Goal: Task Accomplishment & Management: Complete application form

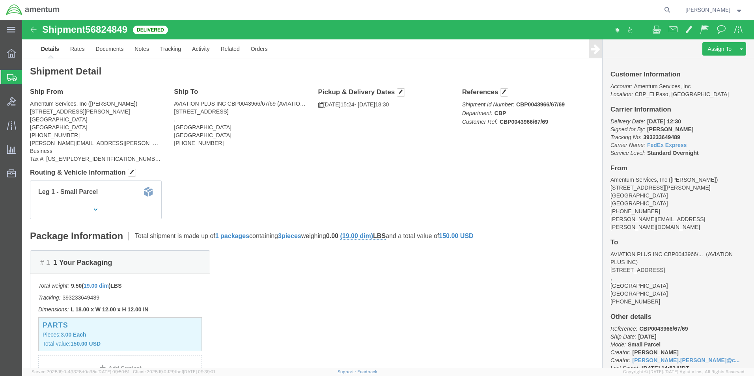
click at [0, 0] on span "Create from Template" at bounding box center [0, 0] width 0 height 0
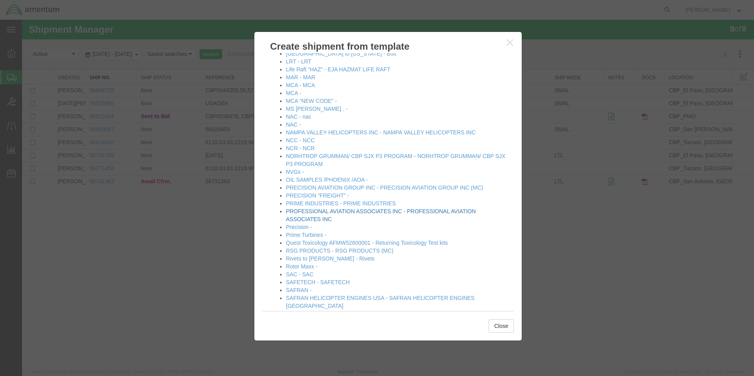
scroll to position [552, 0]
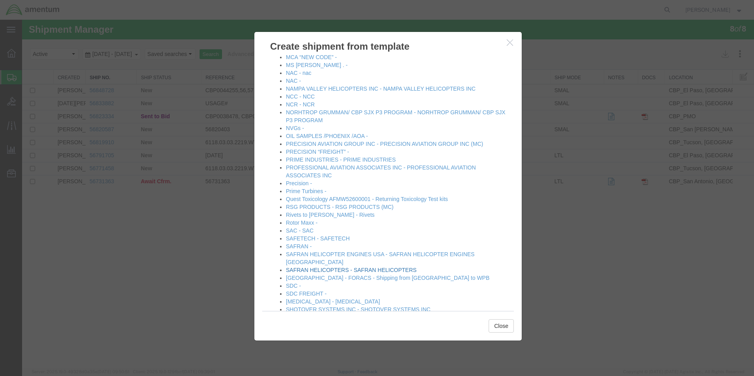
click at [356, 267] on link "SAFRAN HELICOPTERS - SAFRAN HELICOPTERS" at bounding box center [351, 270] width 130 height 6
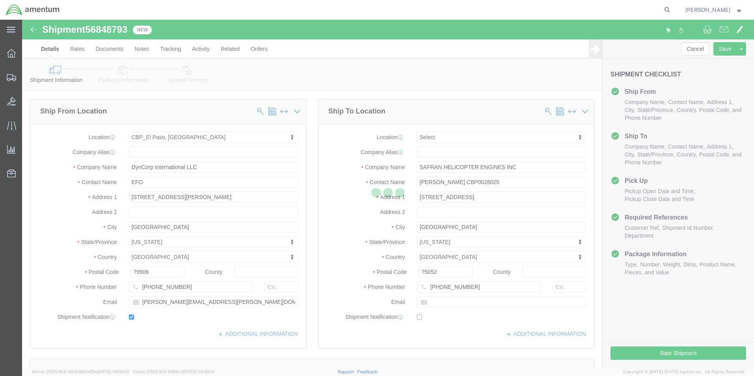
select select "49831"
select select
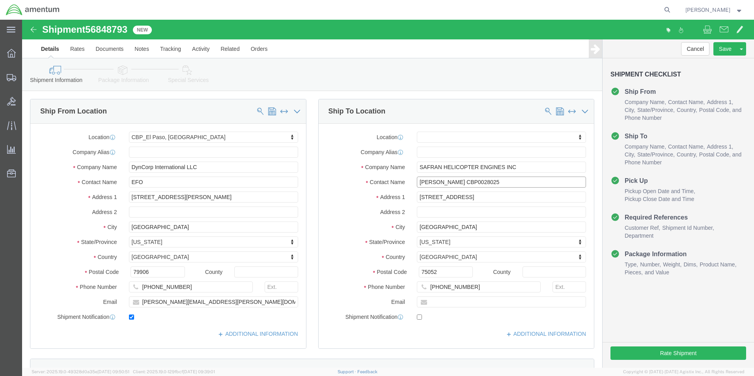
click input "[PERSON_NAME] CBP0028025"
drag, startPoint x: 429, startPoint y: 160, endPoint x: 359, endPoint y: 160, distance: 70.6
click div "Contact Name [PERSON_NAME] CBP0028025"
paste input "[PERSON_NAME]"
drag, startPoint x: 468, startPoint y: 162, endPoint x: 449, endPoint y: 162, distance: 19.3
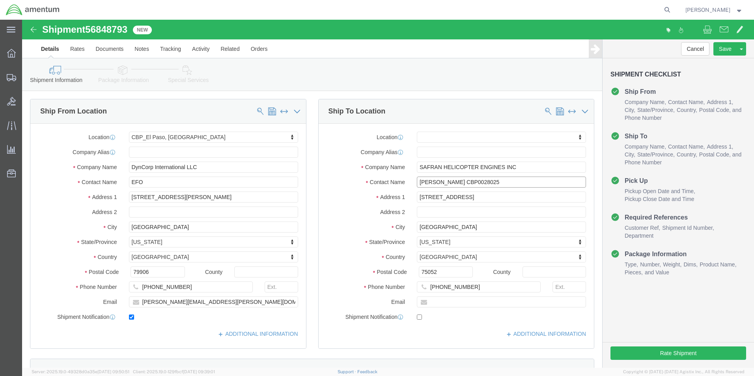
click input "[PERSON_NAME] CBP0028025"
click input "[PERSON_NAME] CBP0044262"
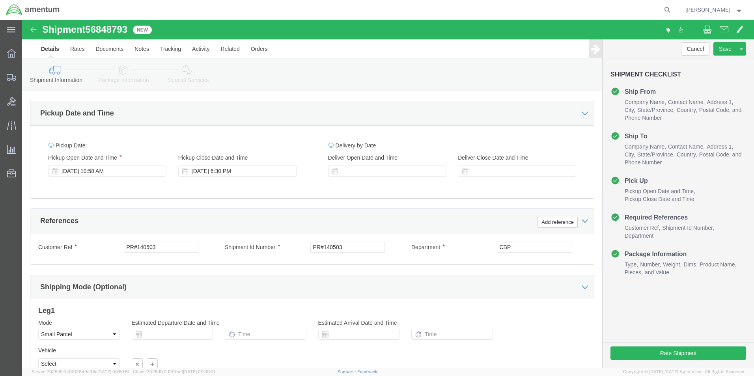
scroll to position [276, 0]
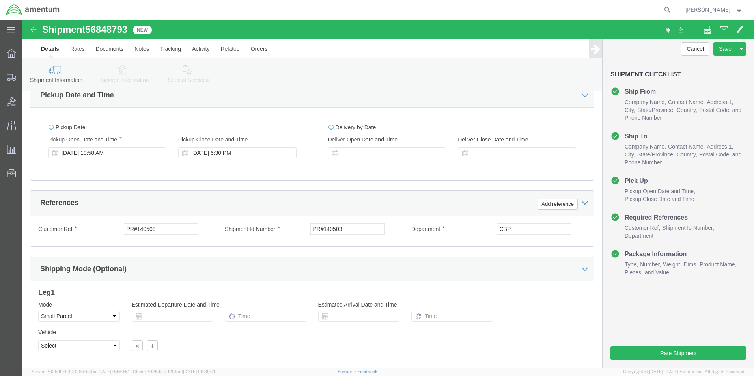
type input "[PERSON_NAME] CBP0044262"
click input "PR#140503"
paste input "CBP0044262"
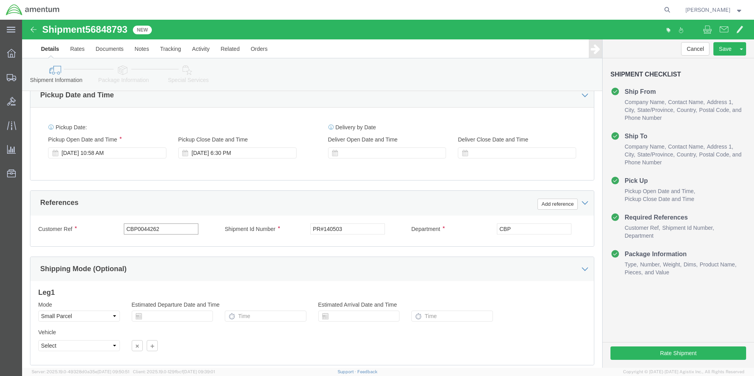
type input "CBP0044262"
click input "PR#140503"
paste input "CBP0044262"
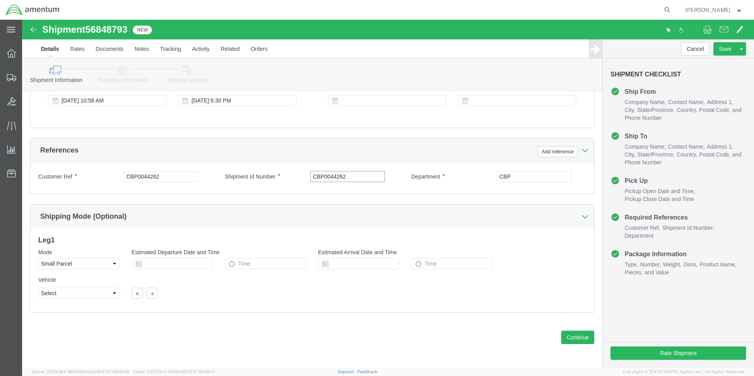
scroll to position [329, 0]
type input "CBP0044262"
click button "Continue"
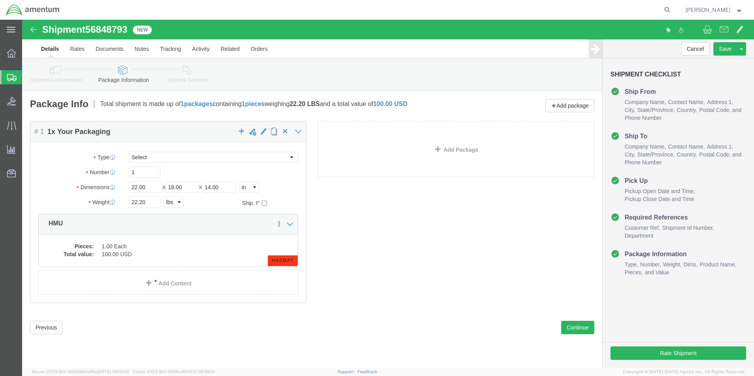
click icon
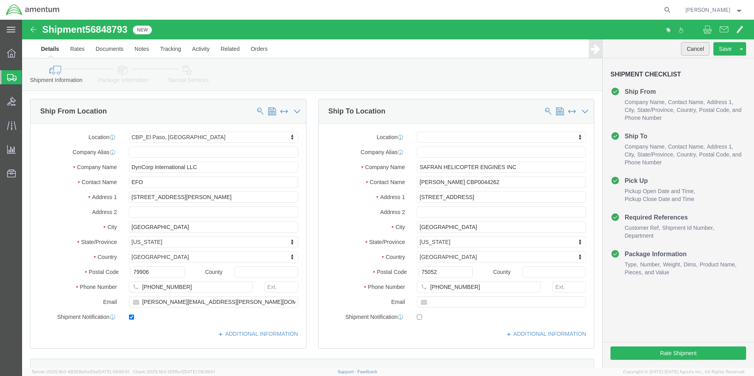
click button "Cancel"
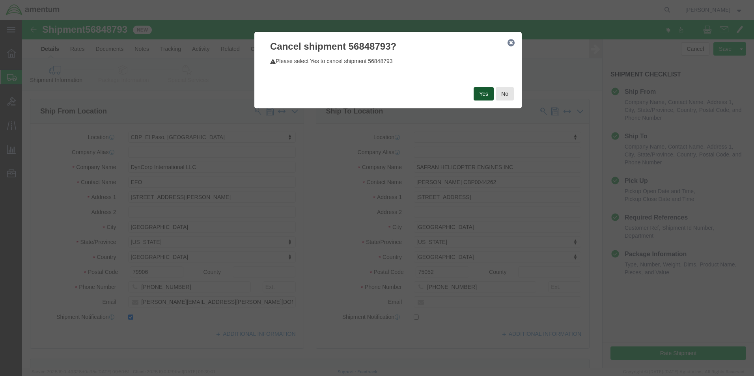
click button "Yes"
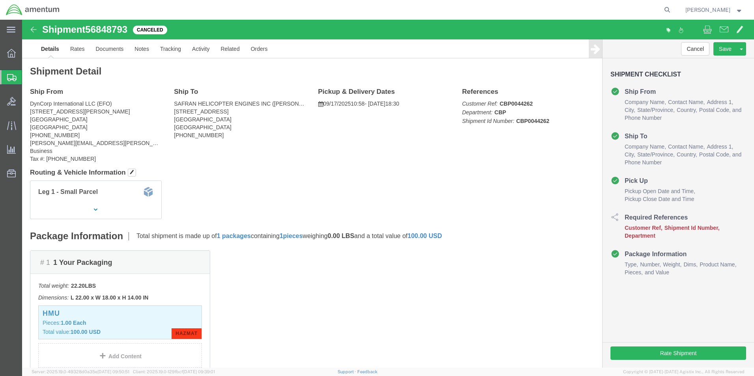
click at [0, 0] on span "Create from Template" at bounding box center [0, 0] width 0 height 0
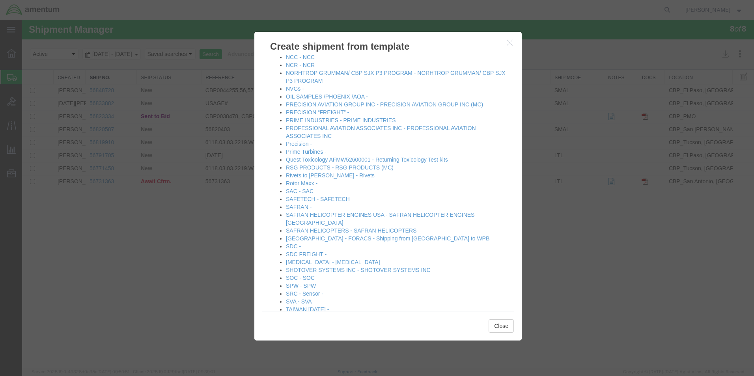
scroll to position [631, 0]
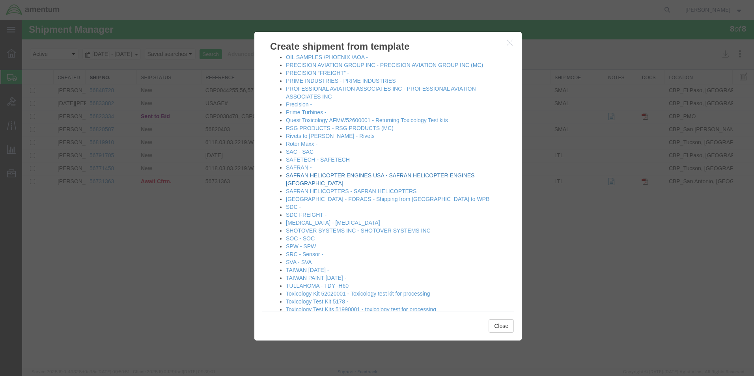
click at [396, 176] on link "SAFRAN HELICOPTER ENGINES USA - SAFRAN HELICOPTER ENGINES [GEOGRAPHIC_DATA]" at bounding box center [380, 179] width 188 height 14
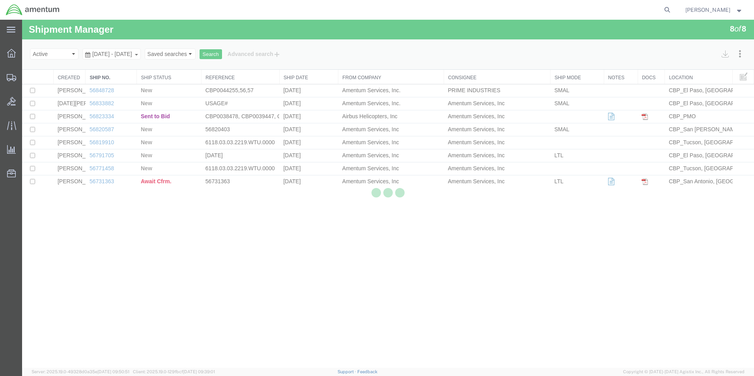
select select "49831"
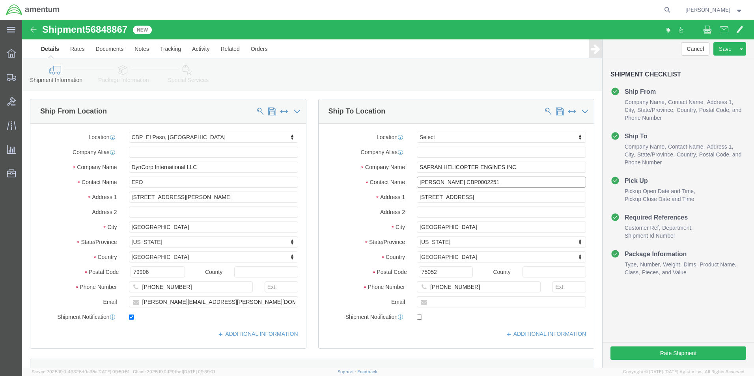
drag, startPoint x: 468, startPoint y: 162, endPoint x: 431, endPoint y: 162, distance: 37.1
click input "[PERSON_NAME] CBP0002251"
paste input "44262"
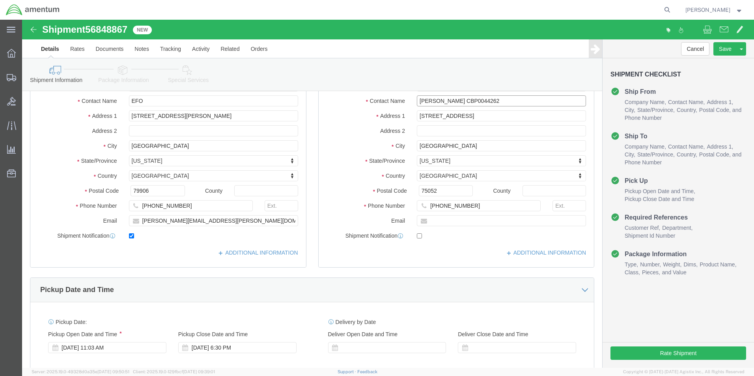
scroll to position [197, 0]
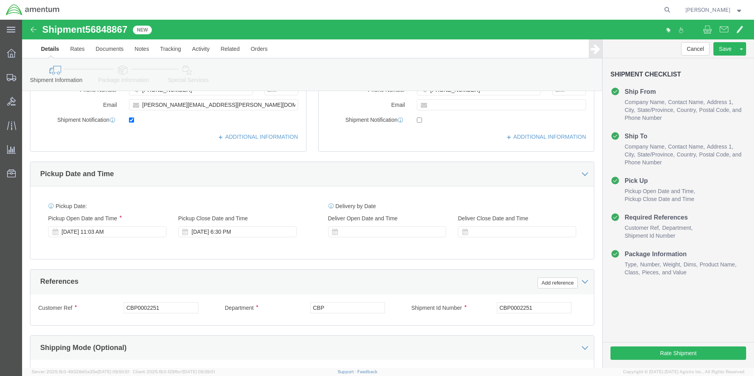
type input "[PERSON_NAME] CBP0044262"
click input "CBP0002251"
paste input "44262"
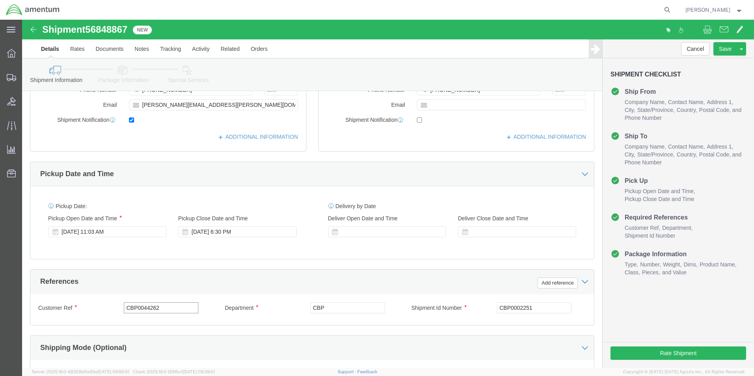
type input "CBP0044262"
click input "CBP0002251"
paste input "44262"
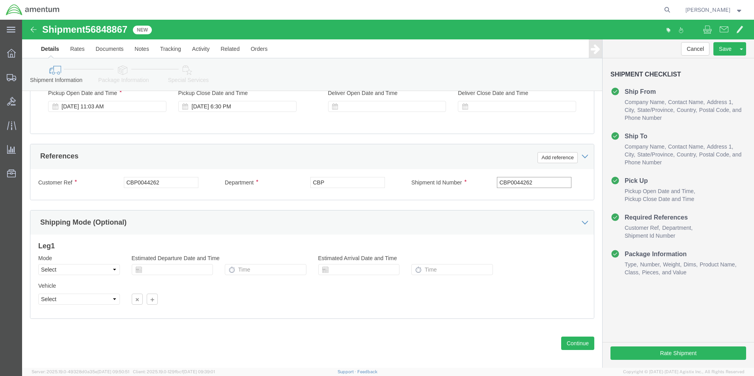
scroll to position [329, 0]
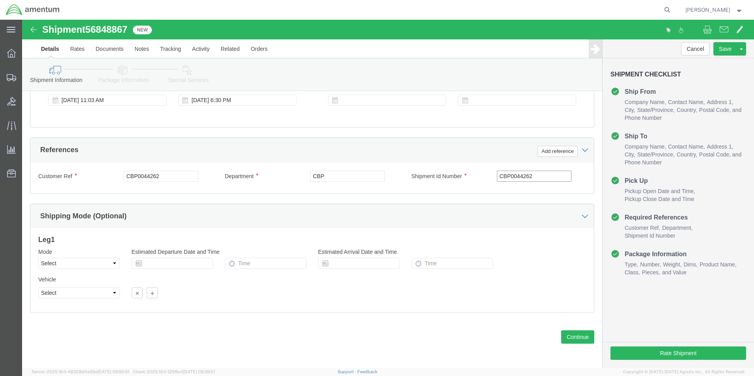
type input "CBP0044262"
click select "Select Air Less than Truckload Multi-Leg Ocean Freight Rail Small Parcel Truckl…"
select select "SMAL"
click select "Select Air Less than Truckload Multi-Leg Ocean Freight Rail Small Parcel Truckl…"
click button "Continue"
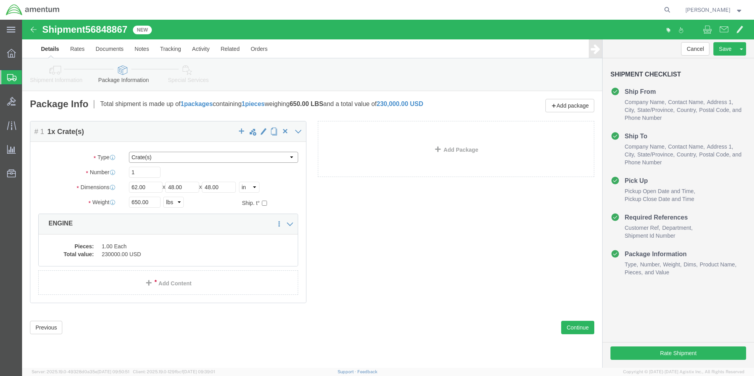
click select "Select Bale(s) Basket(s) Bolt(s) Bottle(s) Buckets Bulk Bundle(s) Can(s) Cardbo…"
select select "YRPK"
click select "Select Bale(s) Basket(s) Bolt(s) Bottle(s) Buckets Bulk Bundle(s) Can(s) Cardbo…"
click input "62.00"
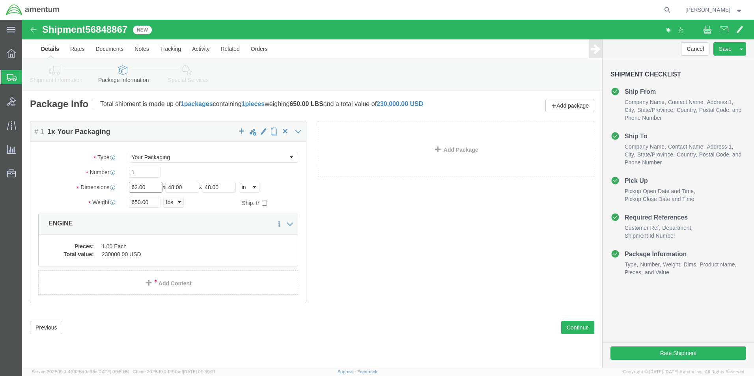
click input "62.00"
type input "20"
click input "650.00"
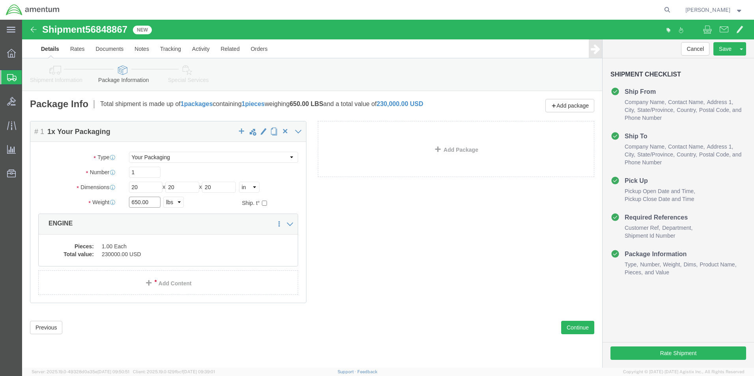
click input "650.00"
type input "11.55"
click div "Pieces: 1.00 Each Total value: 230000.00 USD"
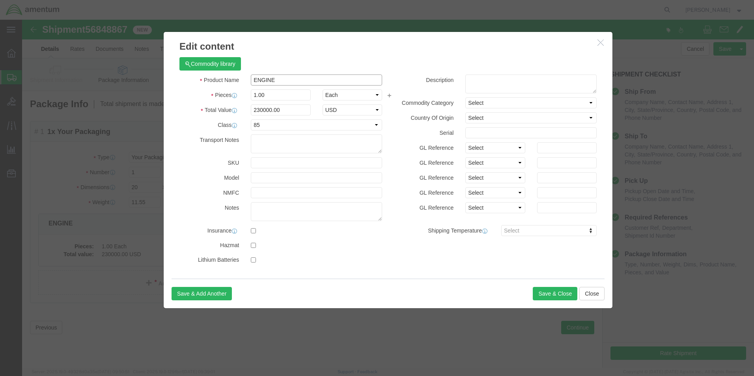
click input "ENGINE"
type input "part"
click input "1.00"
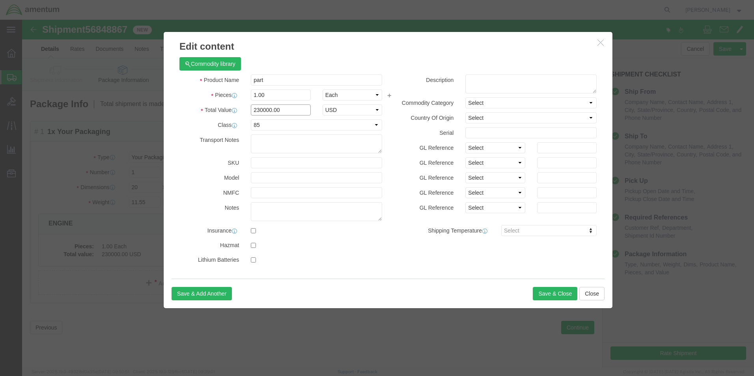
click input "230000.00"
type input "100"
click div "Commodity library"
click select "Select 50 55 60 65 70 85 92.5 100 125 175 250 300 400"
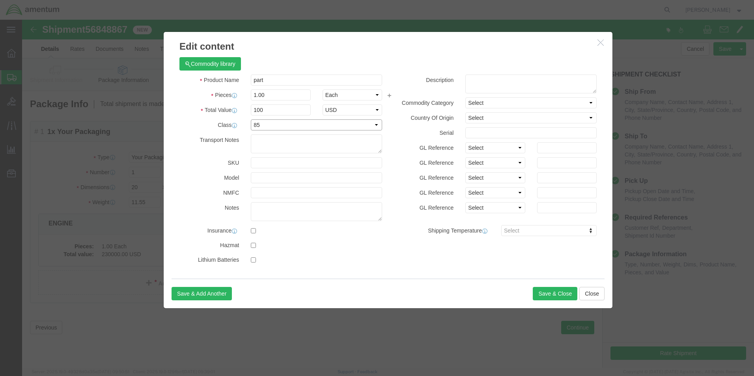
click select "Select 50 55 60 65 70 85 92.5 100 125 175 250 300 400"
select select
click select "Select 50 55 60 65 70 85 92.5 100 125 175 250 300 400"
click button "Save & Close"
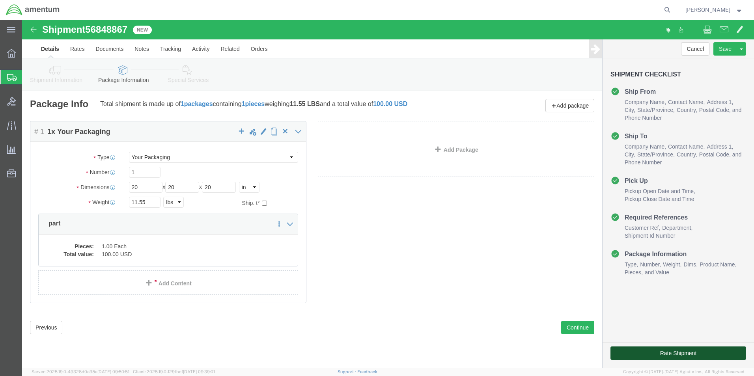
click button "Rate Shipment"
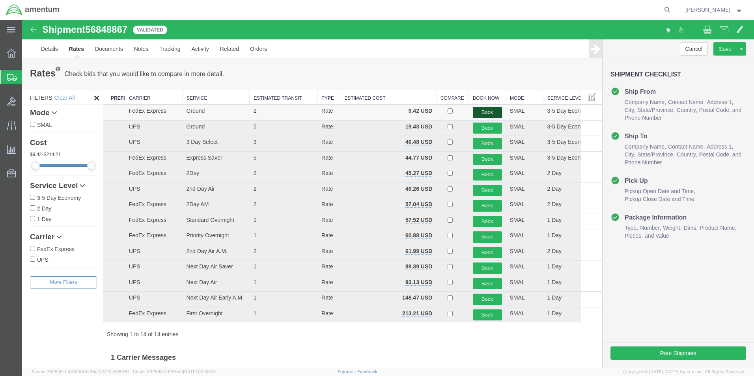
click at [478, 114] on button "Book" at bounding box center [487, 112] width 29 height 11
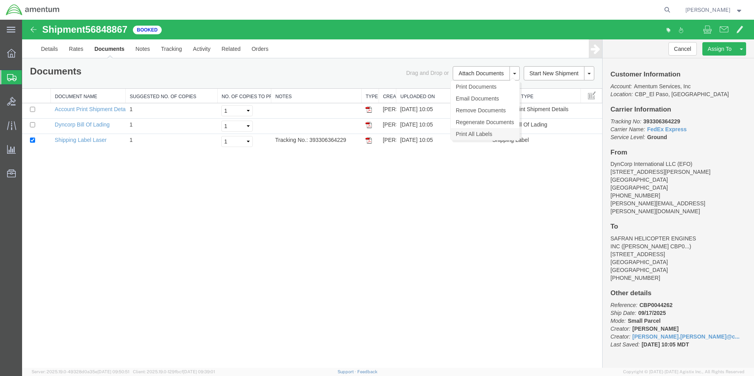
click at [488, 137] on link "Print All Labels" at bounding box center [485, 134] width 69 height 12
click at [0, 0] on span "Create from Template" at bounding box center [0, 0] width 0 height 0
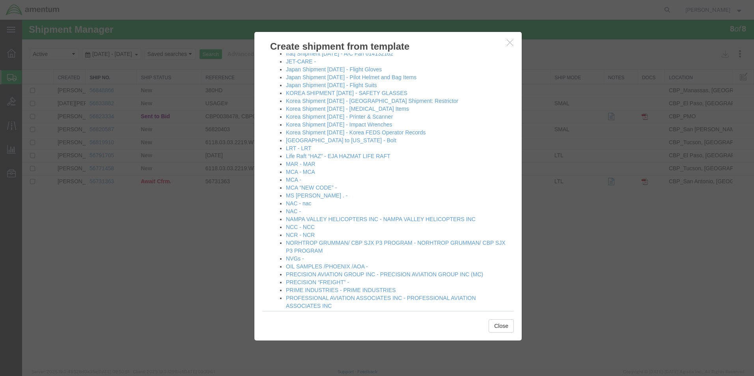
scroll to position [434, 0]
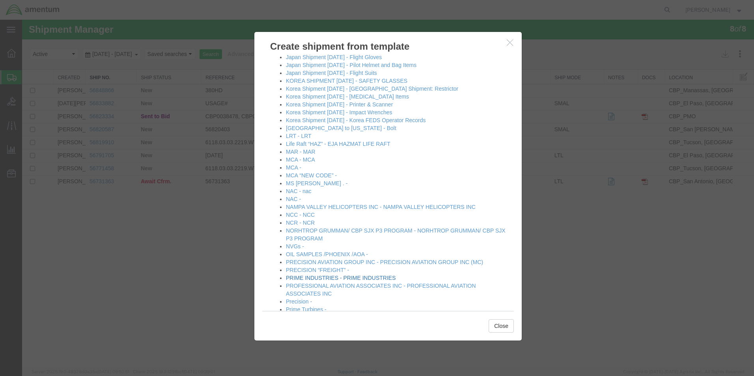
click at [369, 279] on link "PRIME INDUSTRIES - PRIME INDUSTRIES" at bounding box center [341, 278] width 110 height 6
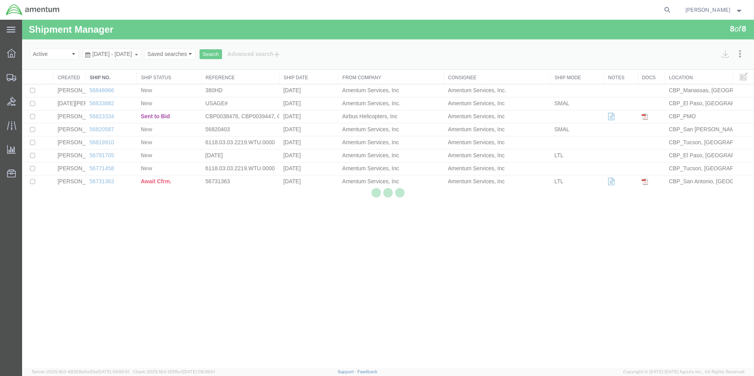
select select "49831"
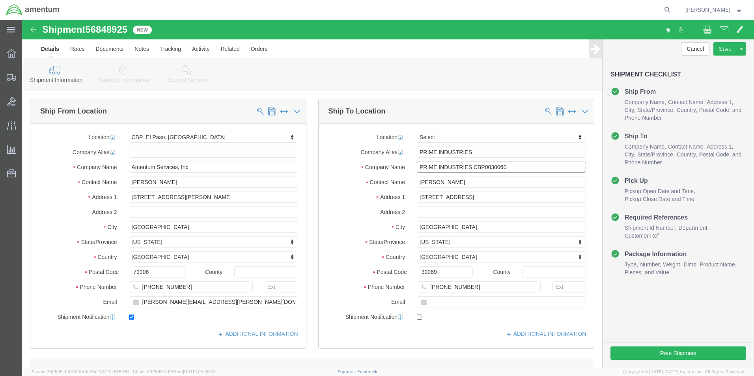
drag, startPoint x: 484, startPoint y: 152, endPoint x: 466, endPoint y: 147, distance: 19.1
click input "PRIME INDUSTRIES CBP0030060"
type input "PRIME INDUSTRIES CBP0044051/44260"
drag, startPoint x: 505, startPoint y: 141, endPoint x: 451, endPoint y: 151, distance: 54.3
click div "Location Select Select My Profile Location [PHONE_NUMBER] [PHONE_NUMBER] [PHONE…"
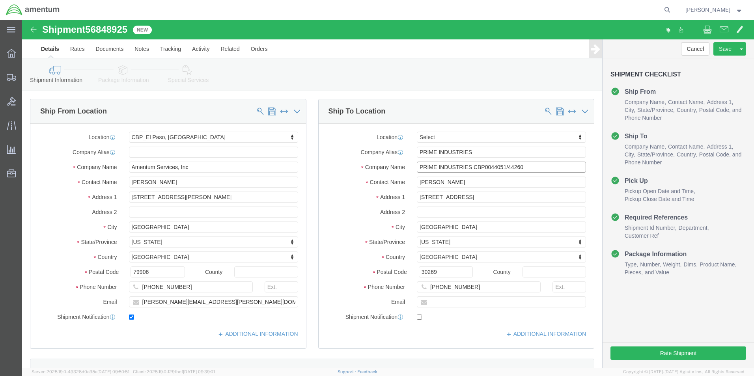
drag, startPoint x: 502, startPoint y: 147, endPoint x: 449, endPoint y: 148, distance: 52.8
click input "PRIME INDUSTRIES CBP0044051/44260"
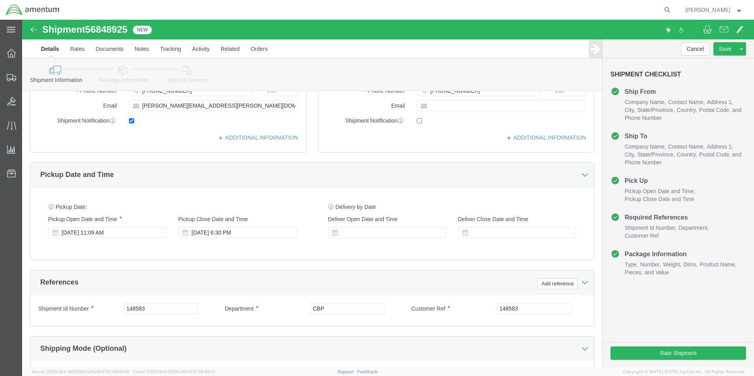
scroll to position [197, 0]
click input "148583"
paste input "CBP0044051/44260"
type input "CBP0044051/44260"
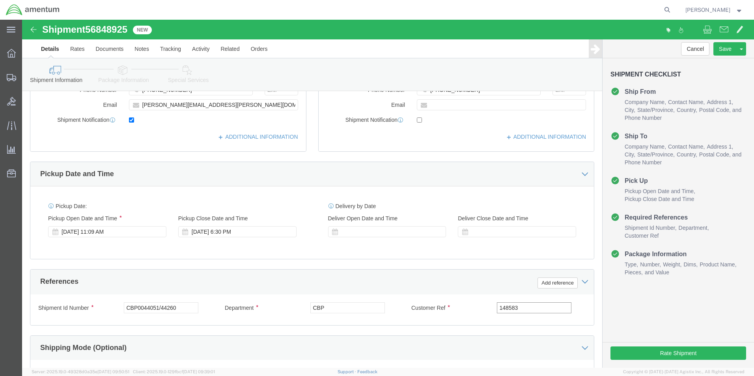
click input "148583"
paste input "CBP0044051/44260"
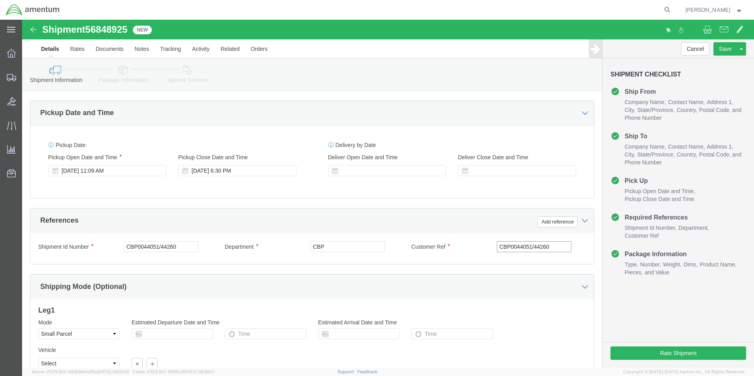
scroll to position [329, 0]
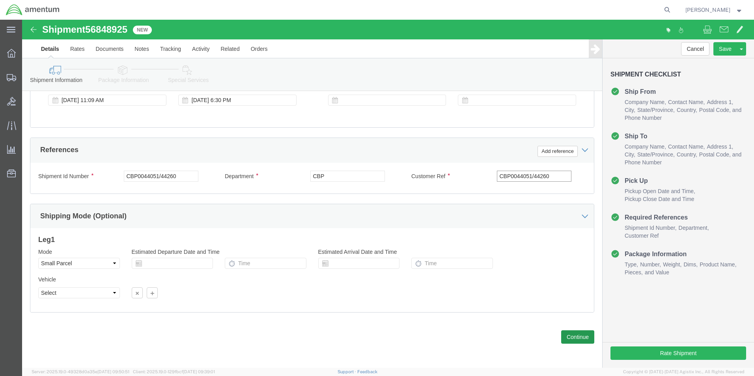
type input "CBP0044051/44260"
click button "Continue"
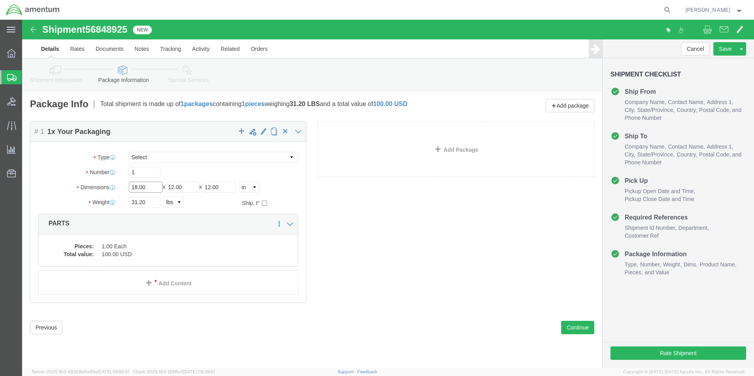
click input "18.00"
type input "22"
type input "14"
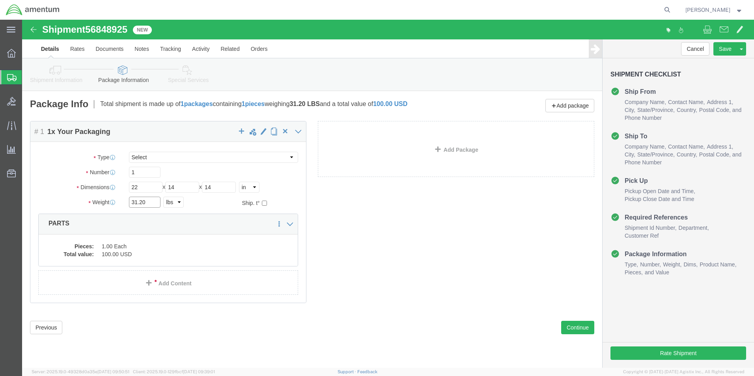
click input "31.20"
type input "34.50"
click div "Pieces: 1.00 Each Total value: 100.00 USD"
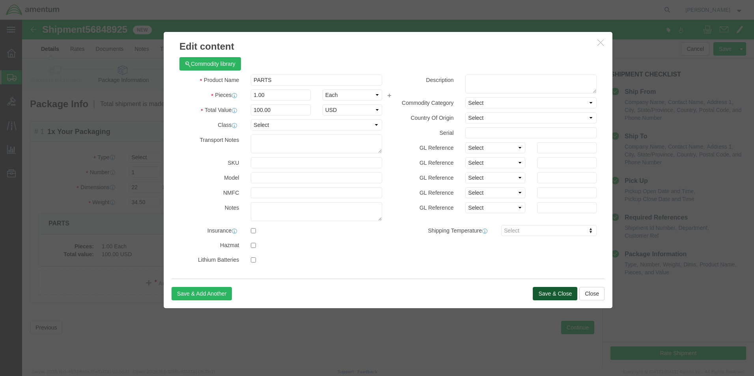
click button "Save & Close"
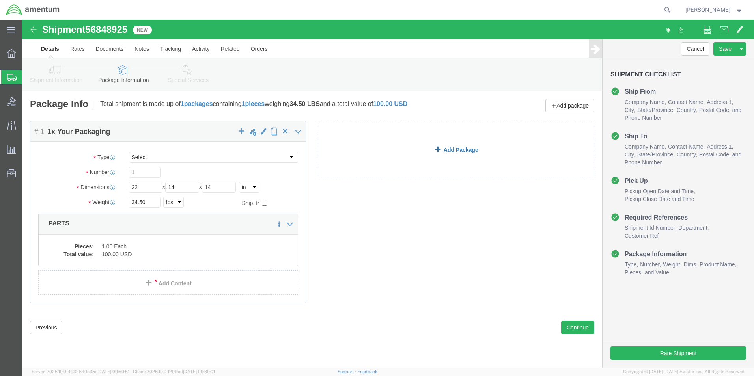
click link "Add Package"
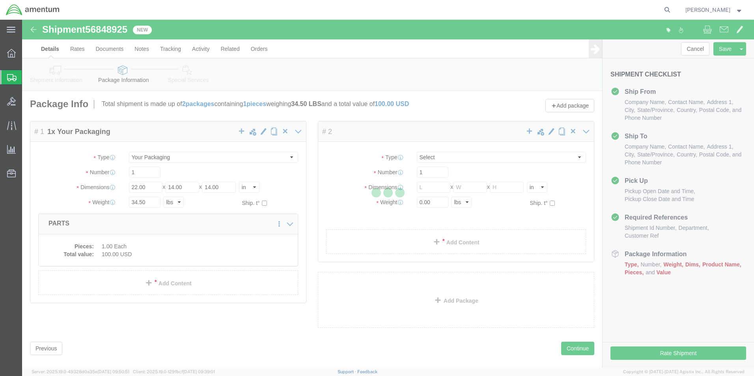
select select "YRPK"
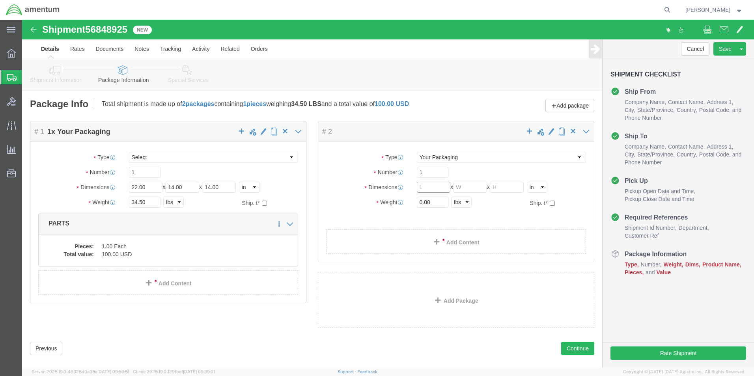
click input "text"
type input "13"
type input "8"
click input "0.00"
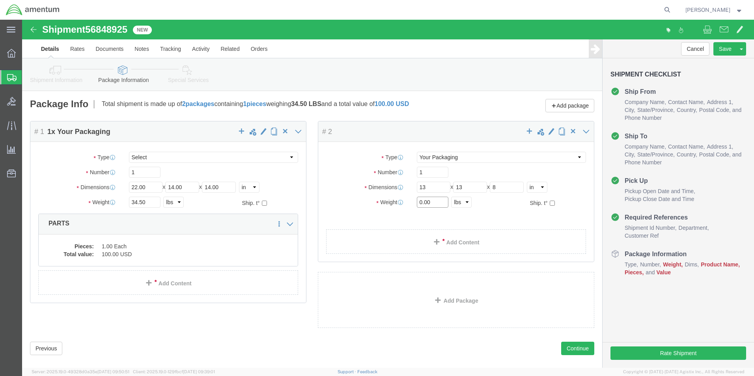
click input "0.00"
type input "2.55"
click link "Add Content"
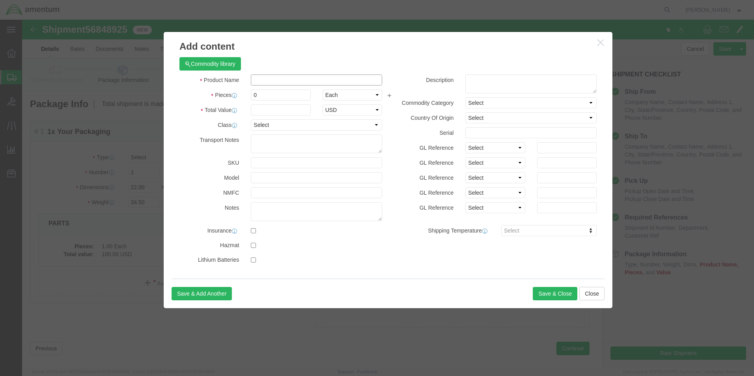
click input "text"
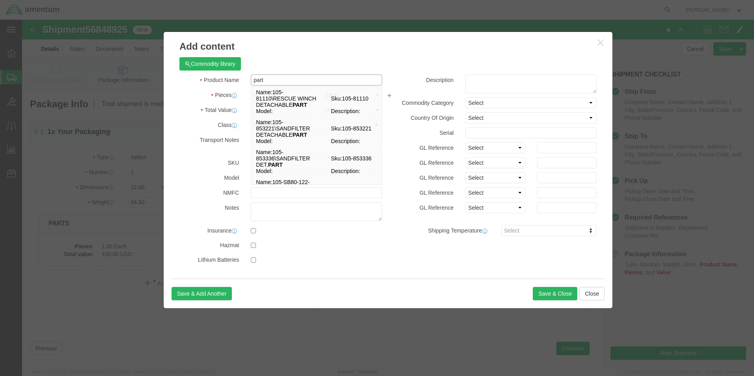
type input "part"
click div "Commodity library Product Name part part Name: 105-81110\RESCUE WINCH DETACHABL…"
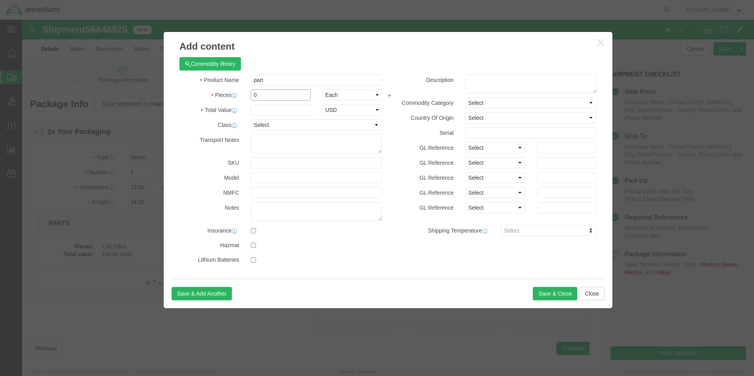
click input "0"
type input "1"
drag, startPoint x: 252, startPoint y: 34, endPoint x: 245, endPoint y: 68, distance: 34.9
click div "Commodity library Product Name part part Pieces 1 Select Bag Barrels 100Board F…"
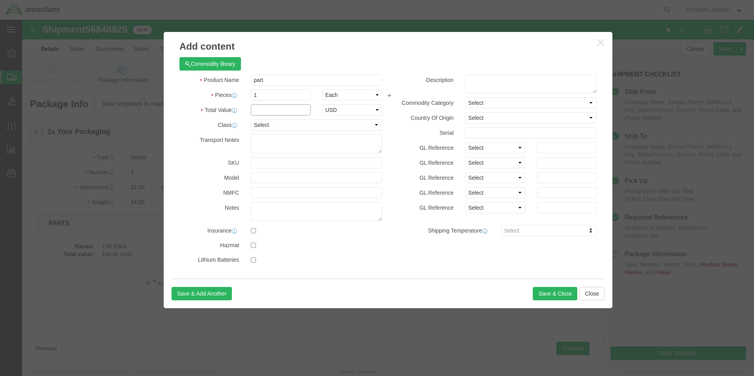
drag, startPoint x: 247, startPoint y: 92, endPoint x: 234, endPoint y: 83, distance: 15.3
click input "text"
type input "100"
click div "Save & Add Another Save & Close Close"
click button "Save & Close"
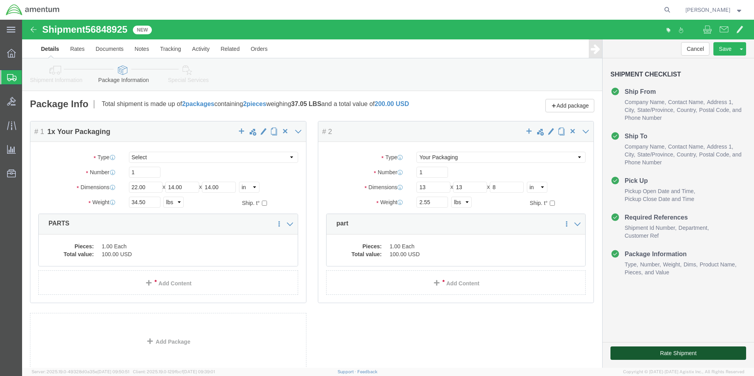
click button "Rate Shipment"
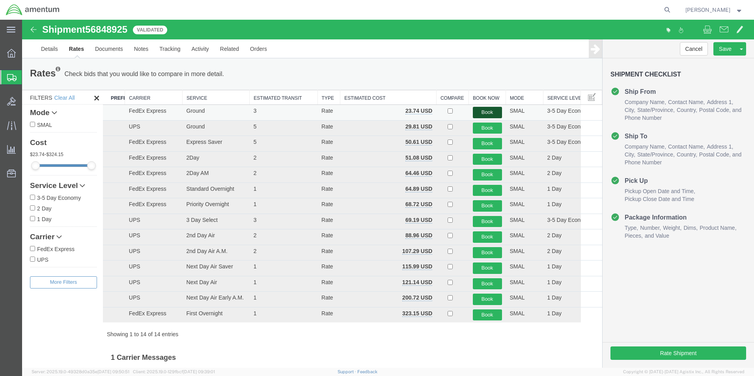
click at [489, 110] on button "Book" at bounding box center [487, 112] width 29 height 11
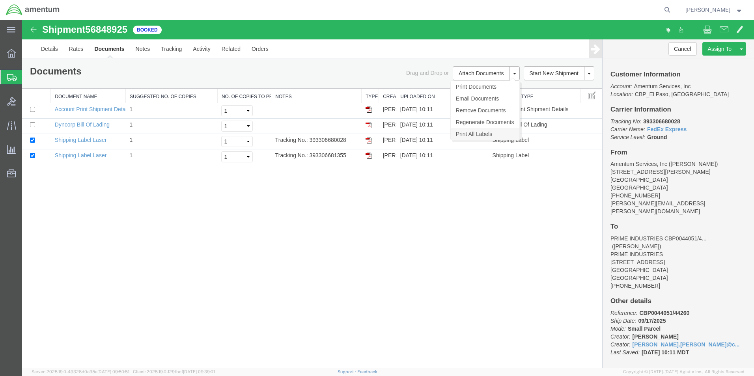
click at [474, 134] on link "Print All Labels" at bounding box center [485, 134] width 69 height 12
